Goal: Task Accomplishment & Management: Complete application form

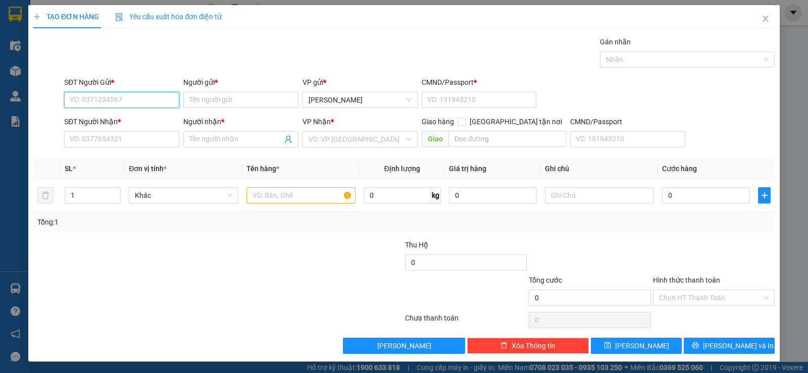
click at [127, 96] on input "SĐT Người Gửi *" at bounding box center [121, 100] width 115 height 16
click at [116, 121] on div "0919196991 - nguyệt" at bounding box center [121, 120] width 102 height 11
type input "0919196991"
type input "nguyệt"
type input "111"
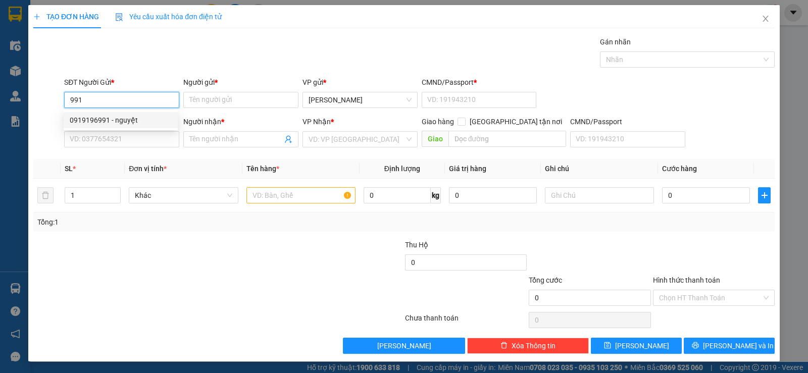
type input "02839552979"
type input "MEDILAB"
type input "0919196991"
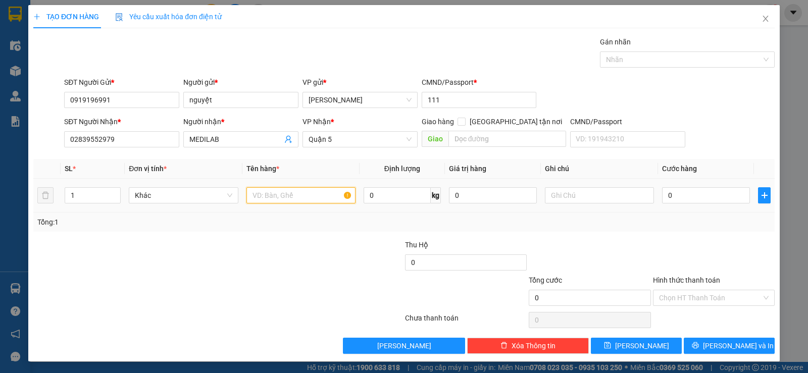
click at [287, 192] on input "text" at bounding box center [300, 195] width 109 height 16
type input "1 hộp"
type input "2"
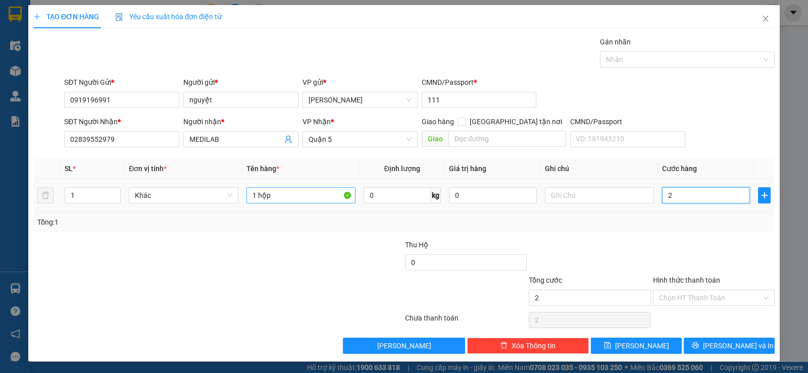
type input "20"
type input "20.000"
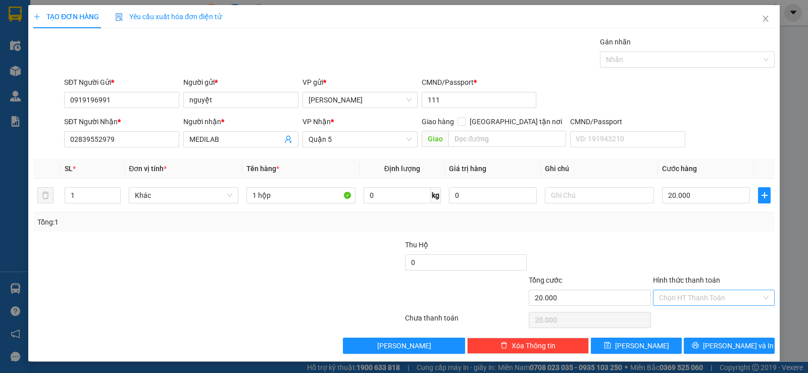
click at [724, 293] on input "Hình thức thanh toán" at bounding box center [710, 297] width 102 height 15
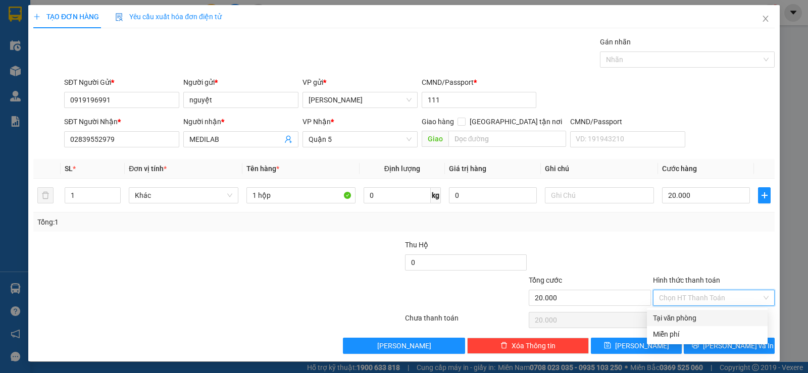
click at [705, 319] on div "Tại văn phòng" at bounding box center [707, 317] width 109 height 11
type input "0"
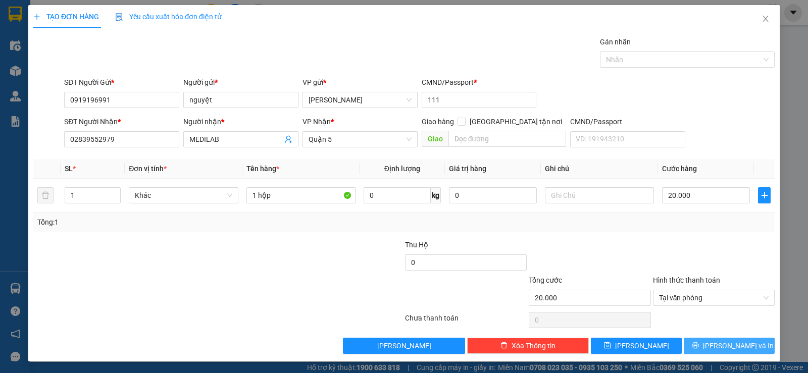
click at [729, 346] on span "[PERSON_NAME] và In" at bounding box center [738, 345] width 71 height 11
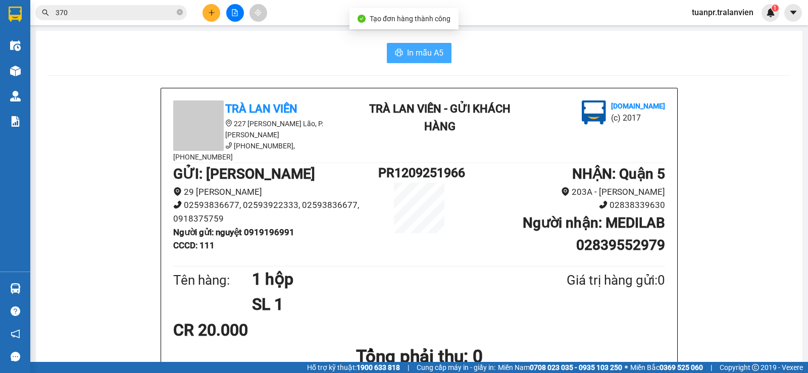
click at [420, 47] on span "In mẫu A5" at bounding box center [425, 52] width 36 height 13
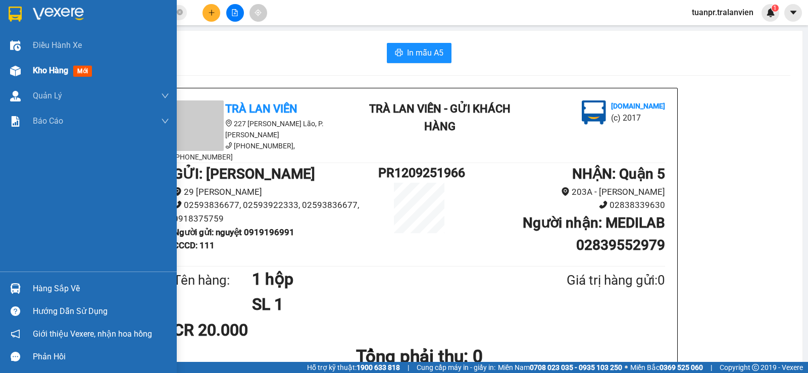
click at [39, 67] on span "Kho hàng" at bounding box center [50, 71] width 35 height 10
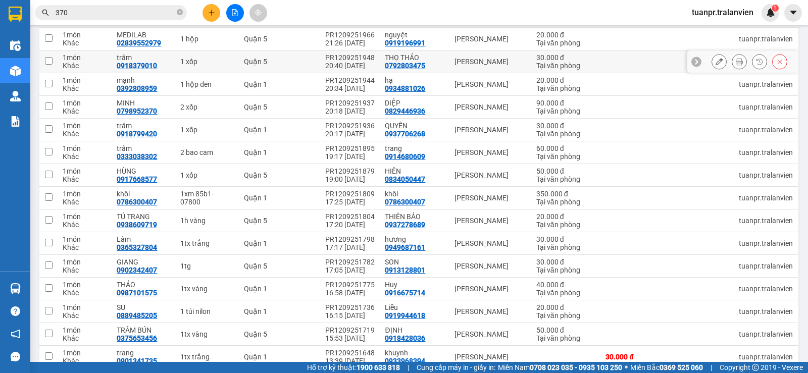
scroll to position [212, 0]
